Goal: Task Accomplishment & Management: Manage account settings

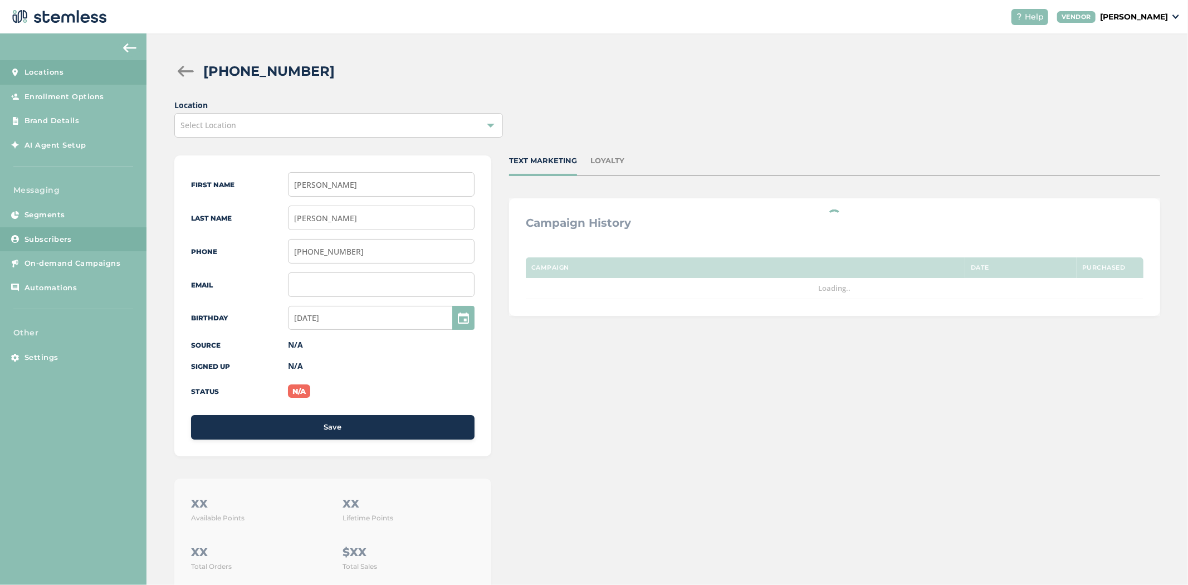
click at [60, 60] on link "Locations" at bounding box center [73, 72] width 147 height 25
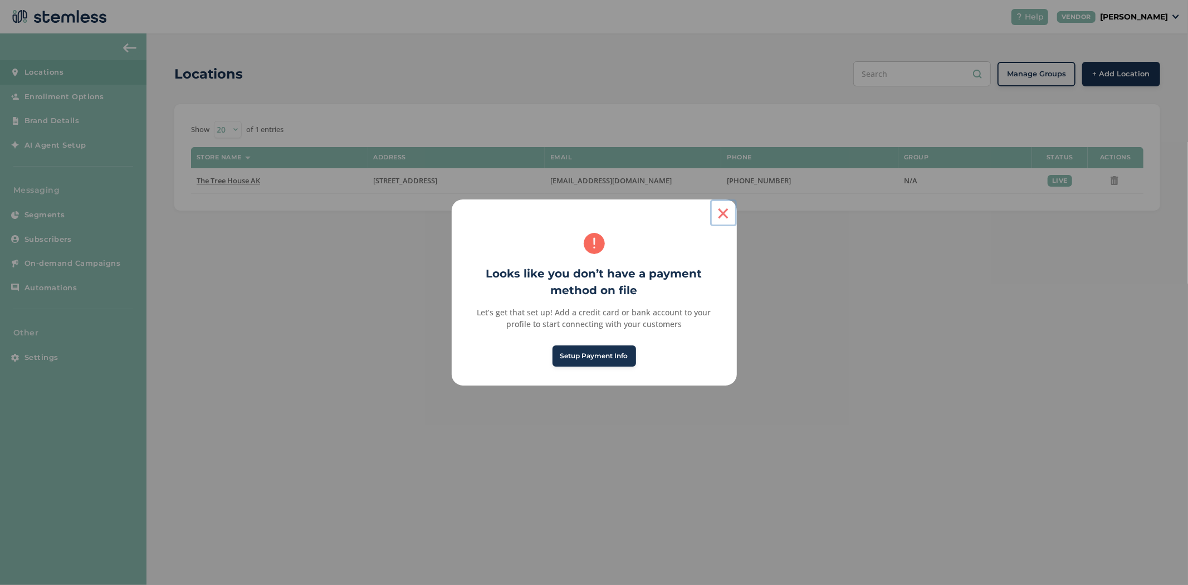
click at [726, 219] on button "×" at bounding box center [723, 212] width 27 height 27
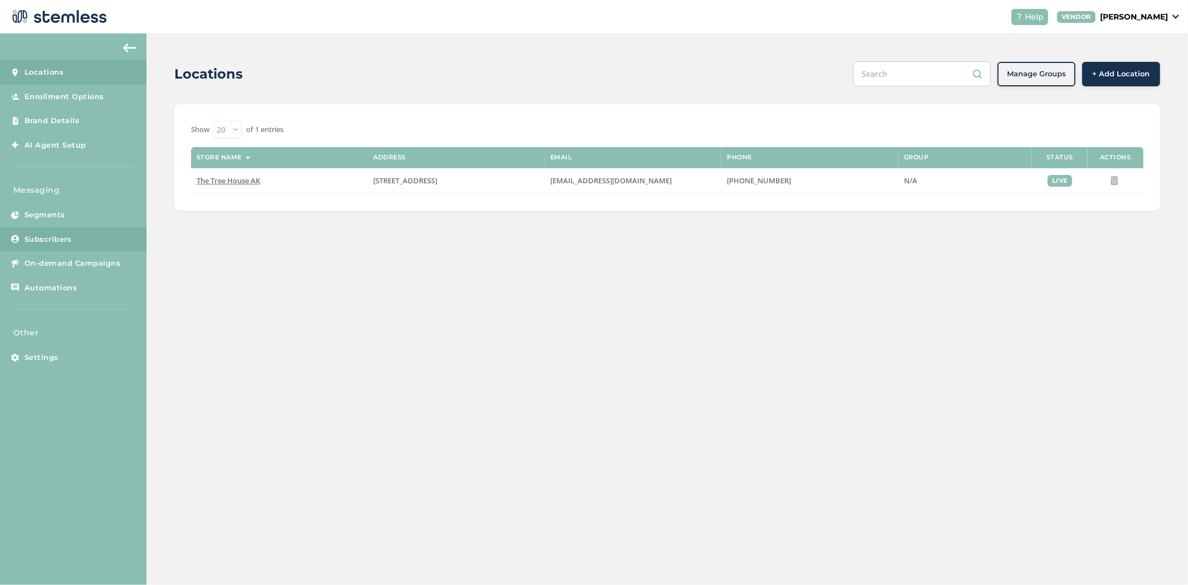
click at [84, 238] on link "Subscribers" at bounding box center [73, 239] width 147 height 25
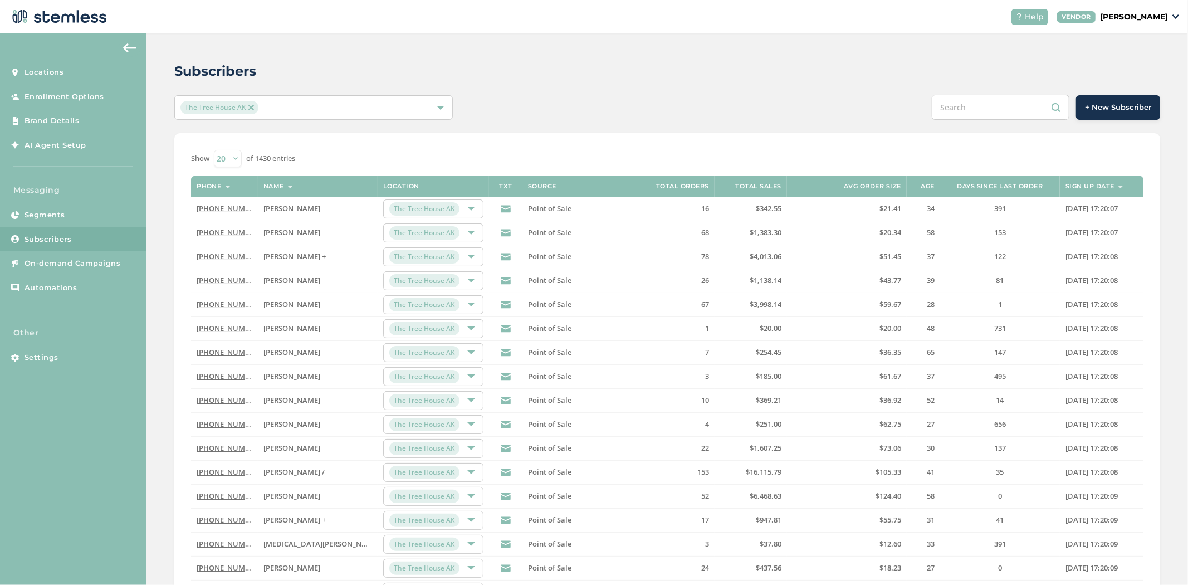
click at [221, 211] on link "[PHONE_NUMBER]" at bounding box center [229, 208] width 64 height 10
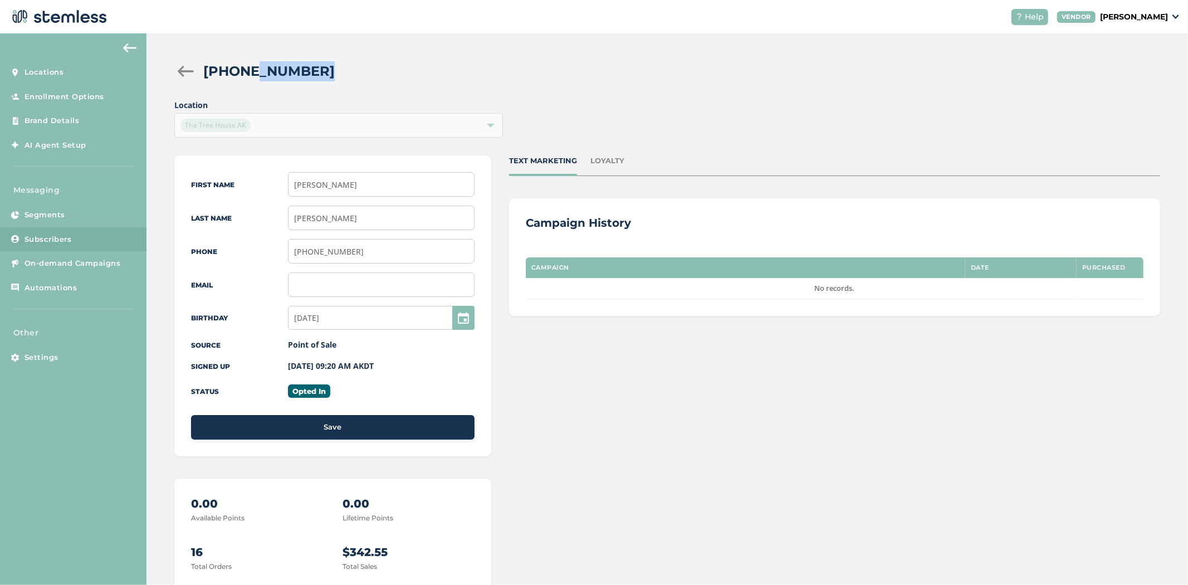
drag, startPoint x: 313, startPoint y: 74, endPoint x: 220, endPoint y: 69, distance: 92.6
click at [221, 69] on div "[PHONE_NUMBER]" at bounding box center [677, 71] width 948 height 20
drag, startPoint x: 653, startPoint y: 159, endPoint x: 549, endPoint y: 155, distance: 103.7
click at [549, 155] on div "TEXT MARKETING LOYALTY" at bounding box center [834, 165] width 651 height 21
click at [611, 163] on div "LOYALTY" at bounding box center [608, 160] width 34 height 11
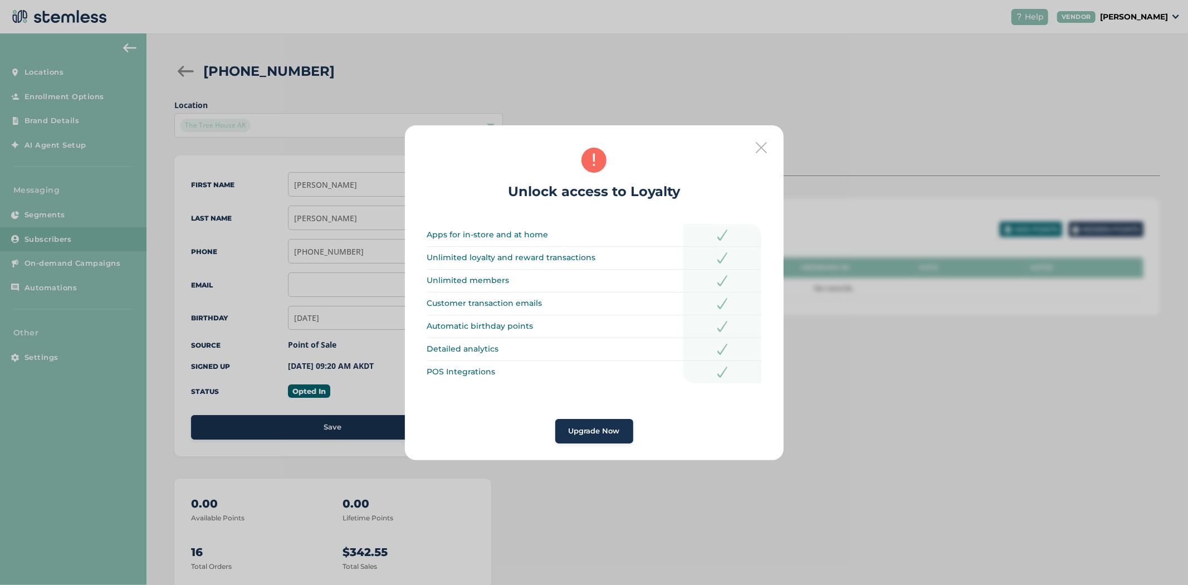
click at [601, 428] on span "Upgrade Now" at bounding box center [594, 431] width 51 height 11
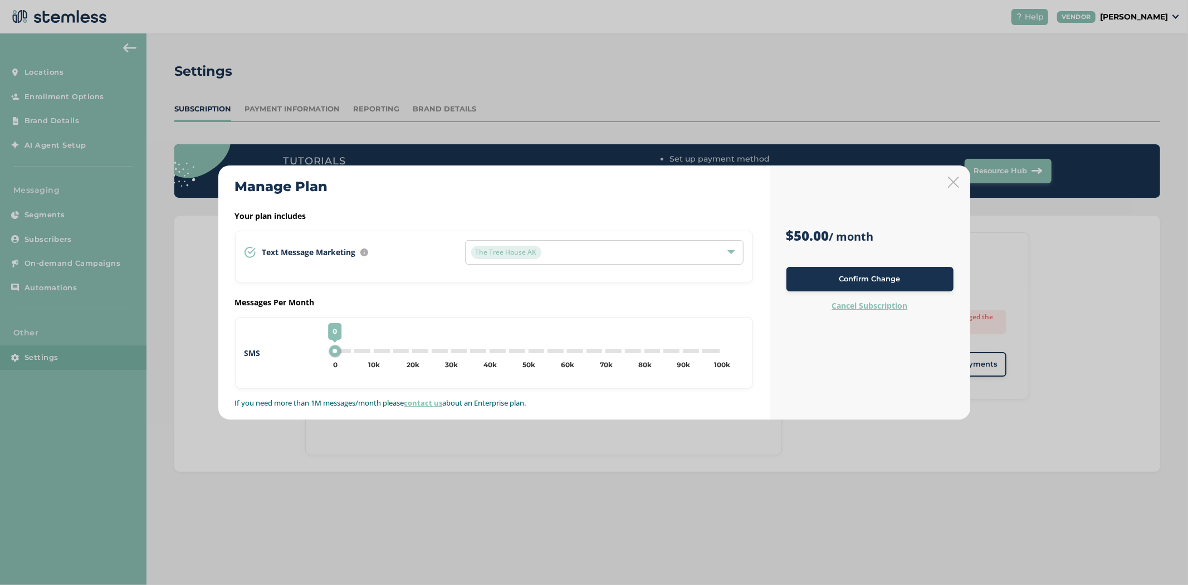
click at [949, 182] on icon at bounding box center [953, 182] width 11 height 11
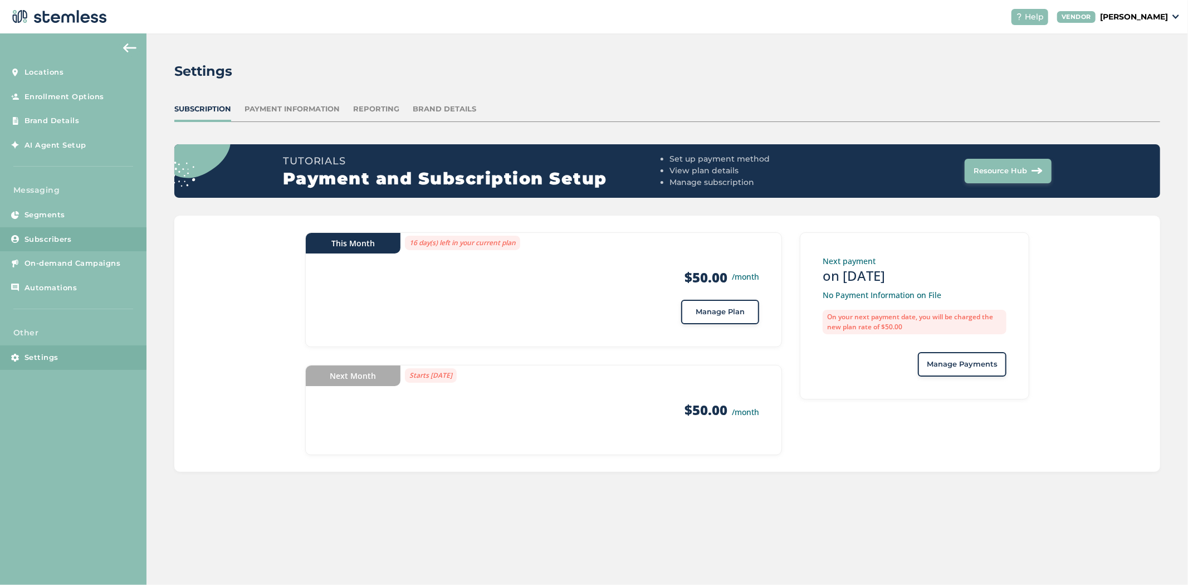
click at [65, 232] on link "Subscribers" at bounding box center [73, 239] width 147 height 25
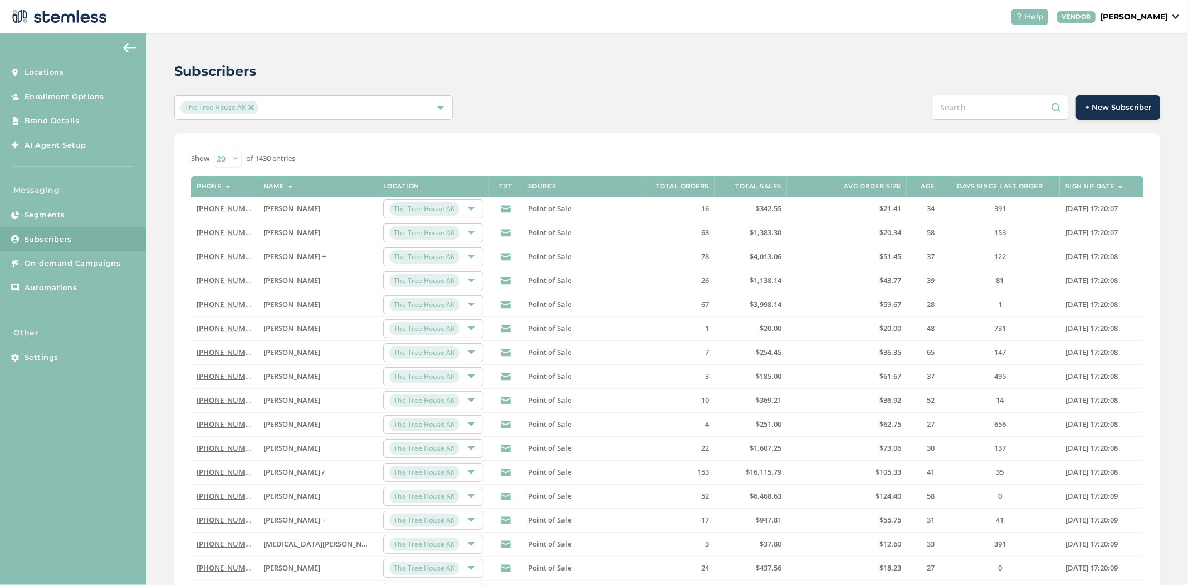
click at [231, 210] on link "[PHONE_NUMBER]" at bounding box center [229, 208] width 64 height 10
